Goal: Complete application form

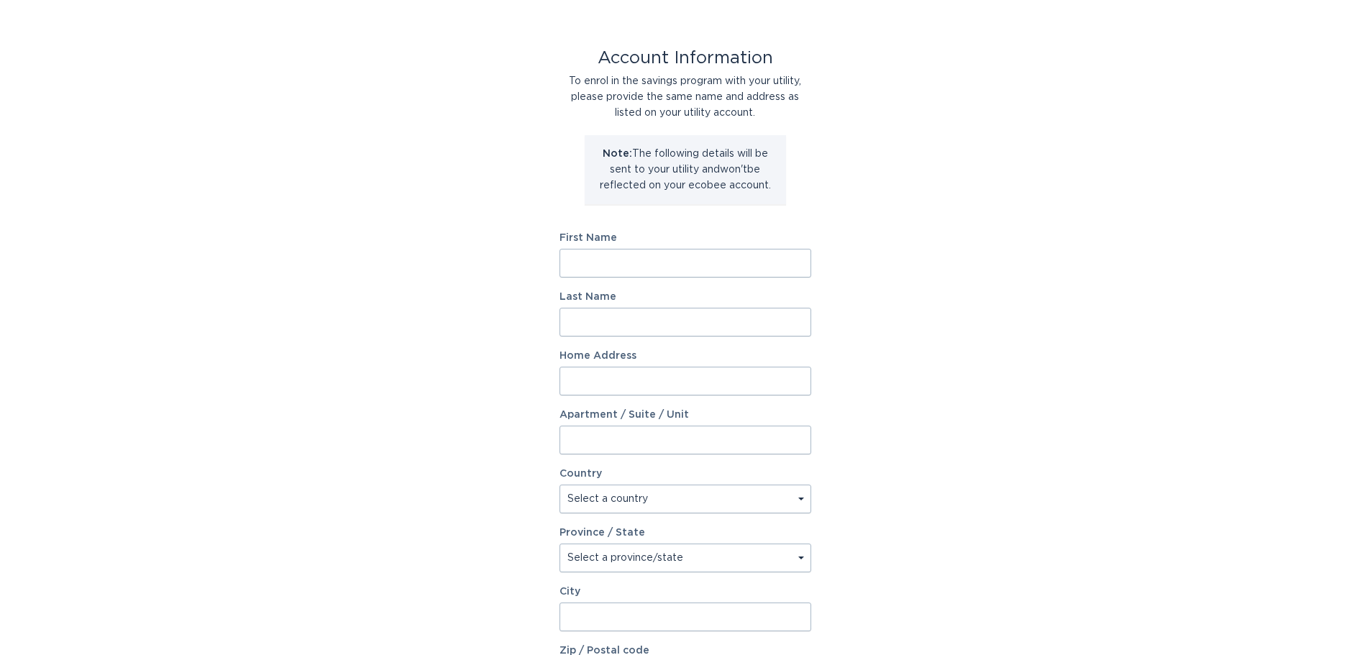
scroll to position [72, 0]
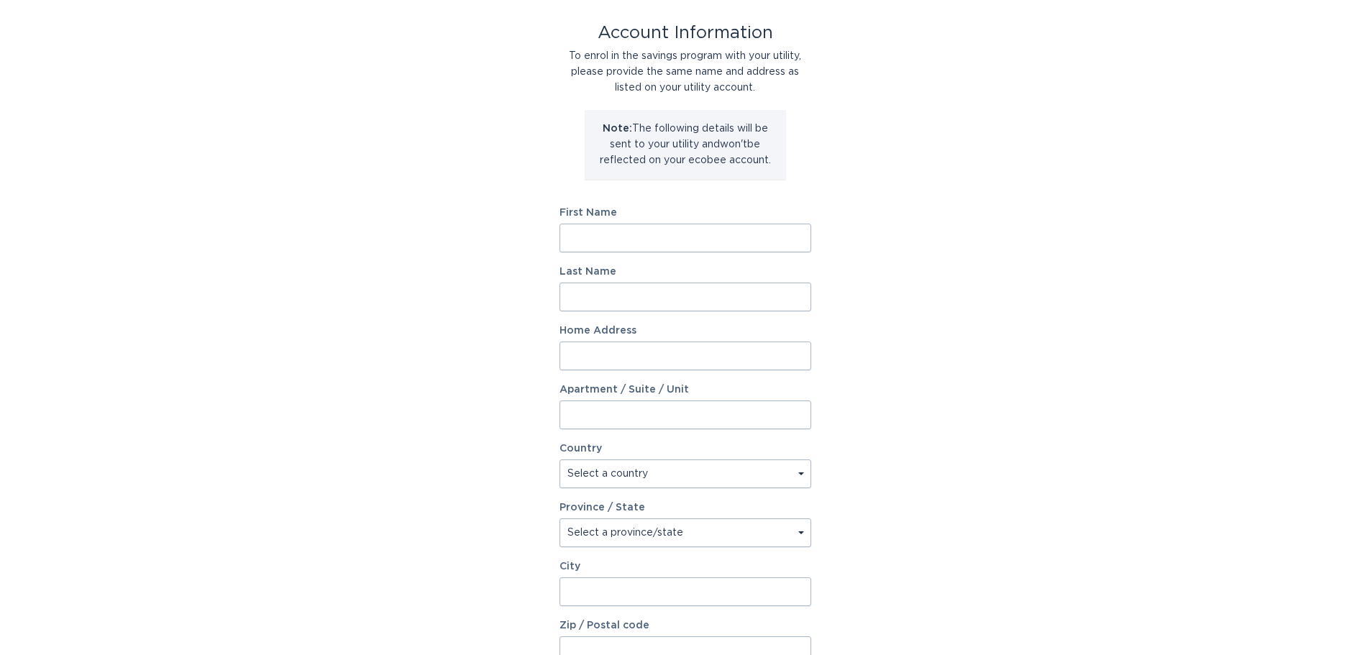
click at [611, 240] on input "First Name" at bounding box center [685, 238] width 252 height 29
type input "Sudhir"
type input "Soman"
type input "17 Skurka Court"
select select "US"
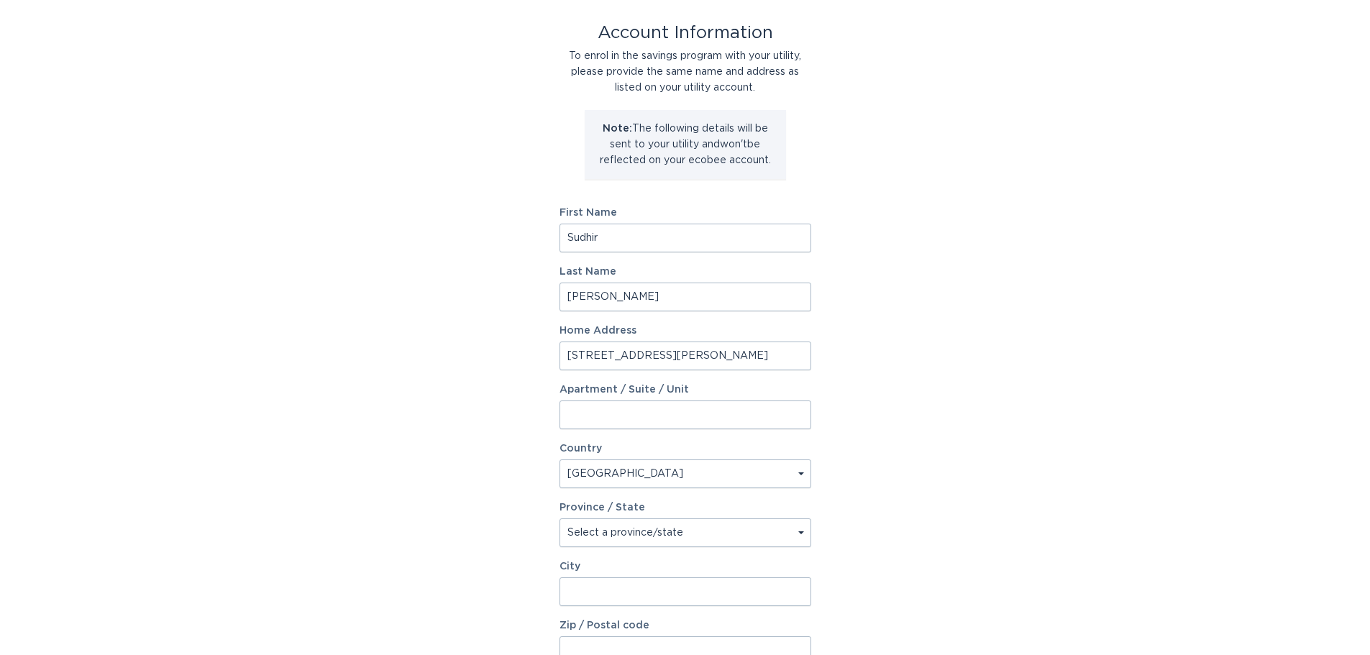
type input "Sayreville"
type input "08872"
select select "NJ"
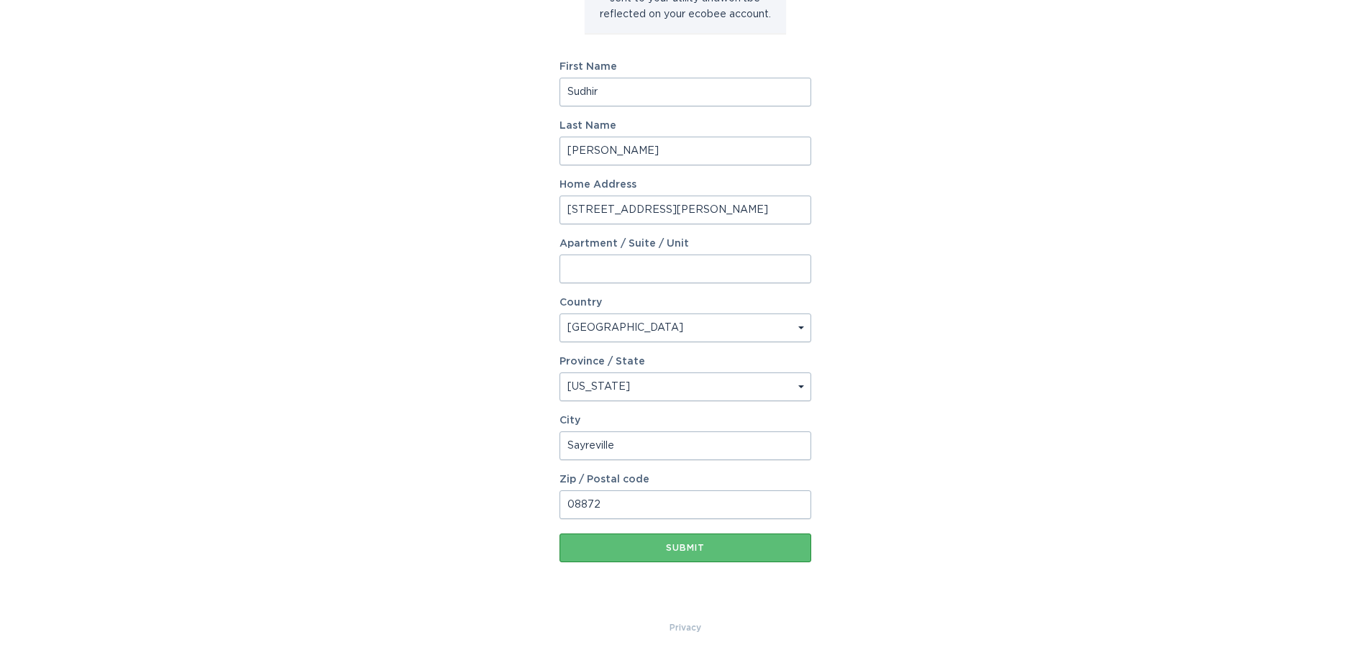
scroll to position [220, 0]
click at [697, 541] on div "Submit" at bounding box center [685, 545] width 237 height 9
